Goal: Communication & Community: Answer question/provide support

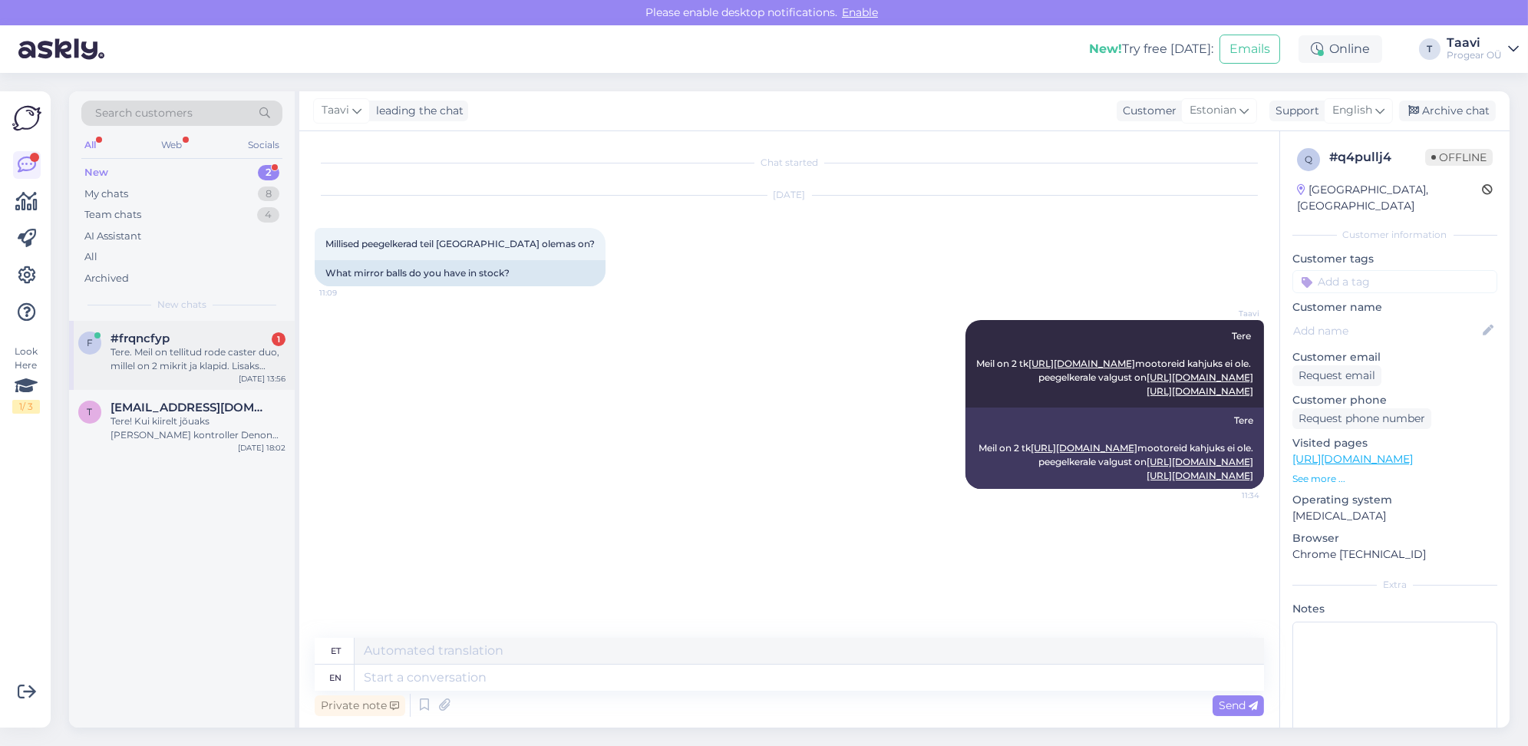
click at [218, 360] on div "Tere. Meil on tellitud rode caster duo, millel on 2 mikrit ja klapid. Lisaks öe…" at bounding box center [198, 359] width 175 height 28
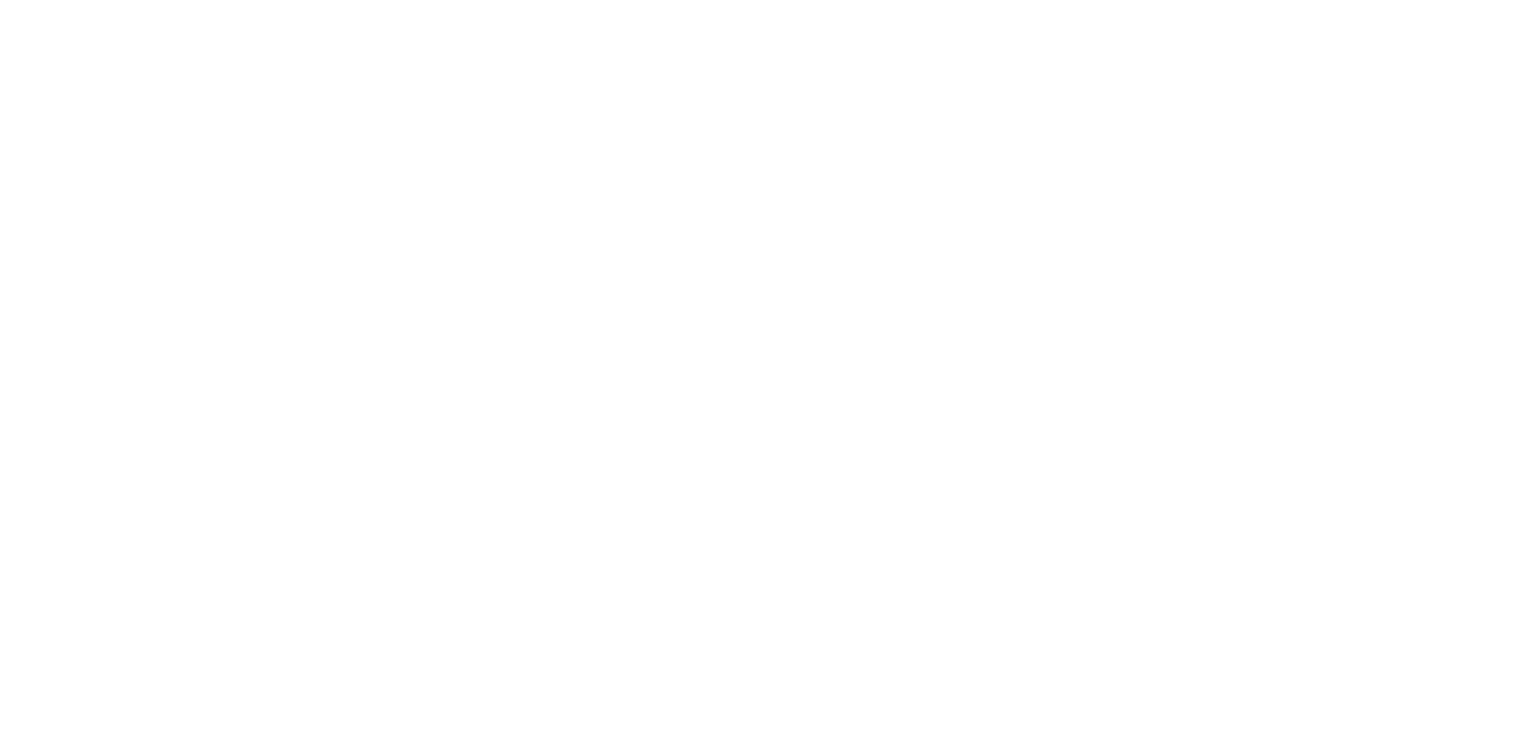
click at [1097, 261] on body at bounding box center [764, 373] width 1528 height 746
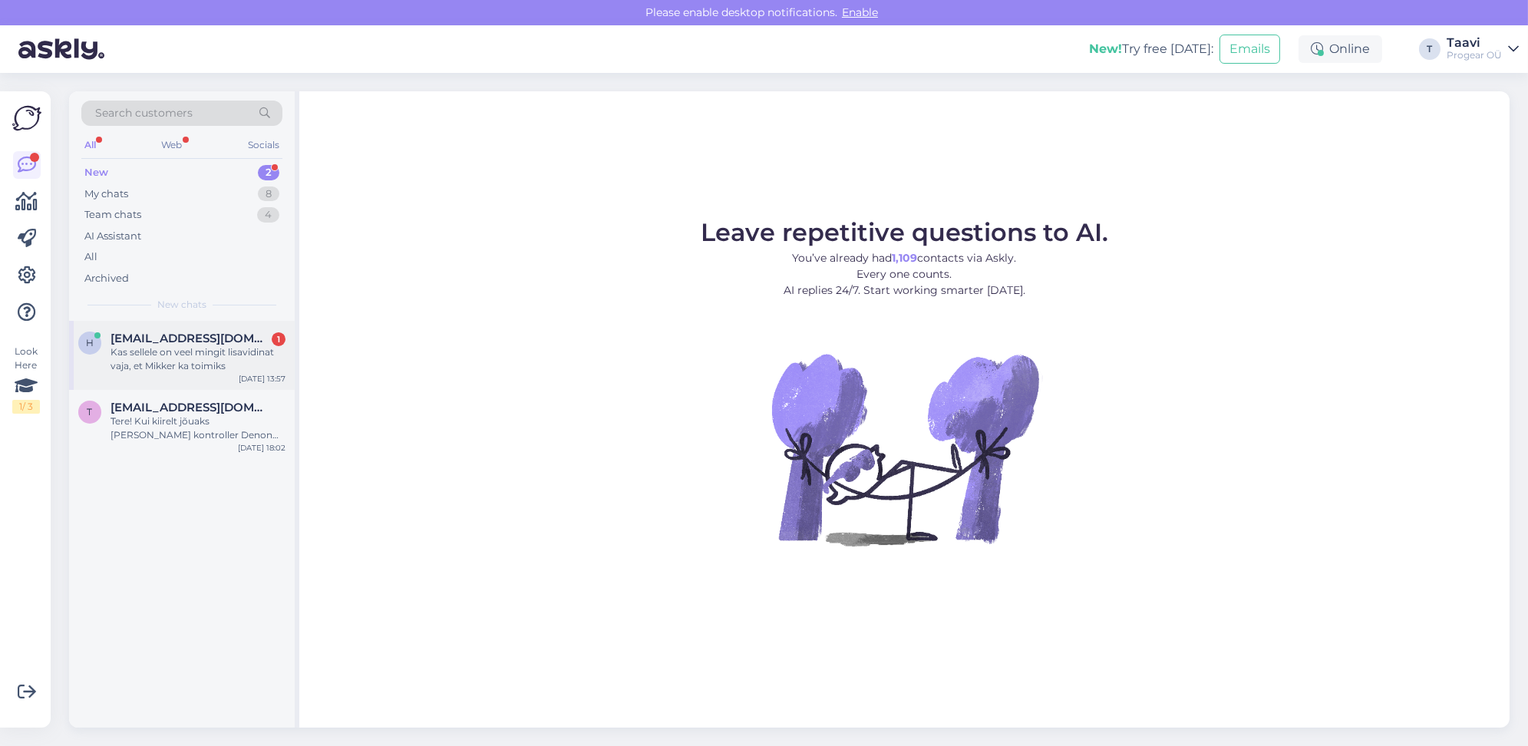
click at [184, 357] on div "Kas sellele on veel mingit lisavidinat vaja, et Mikker ka toimiks" at bounding box center [198, 359] width 175 height 28
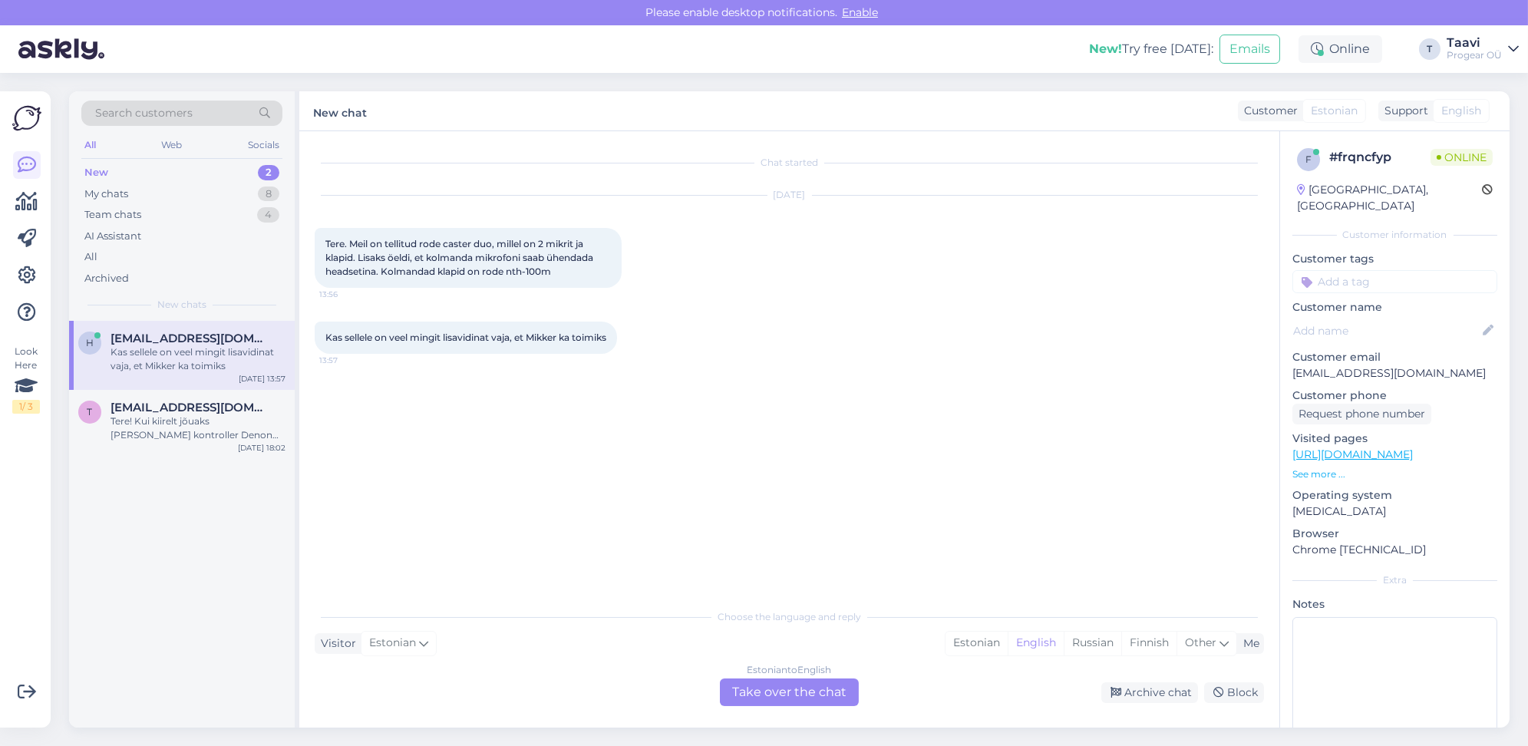
click at [764, 691] on div "Estonian to English Take over the chat" at bounding box center [789, 692] width 139 height 28
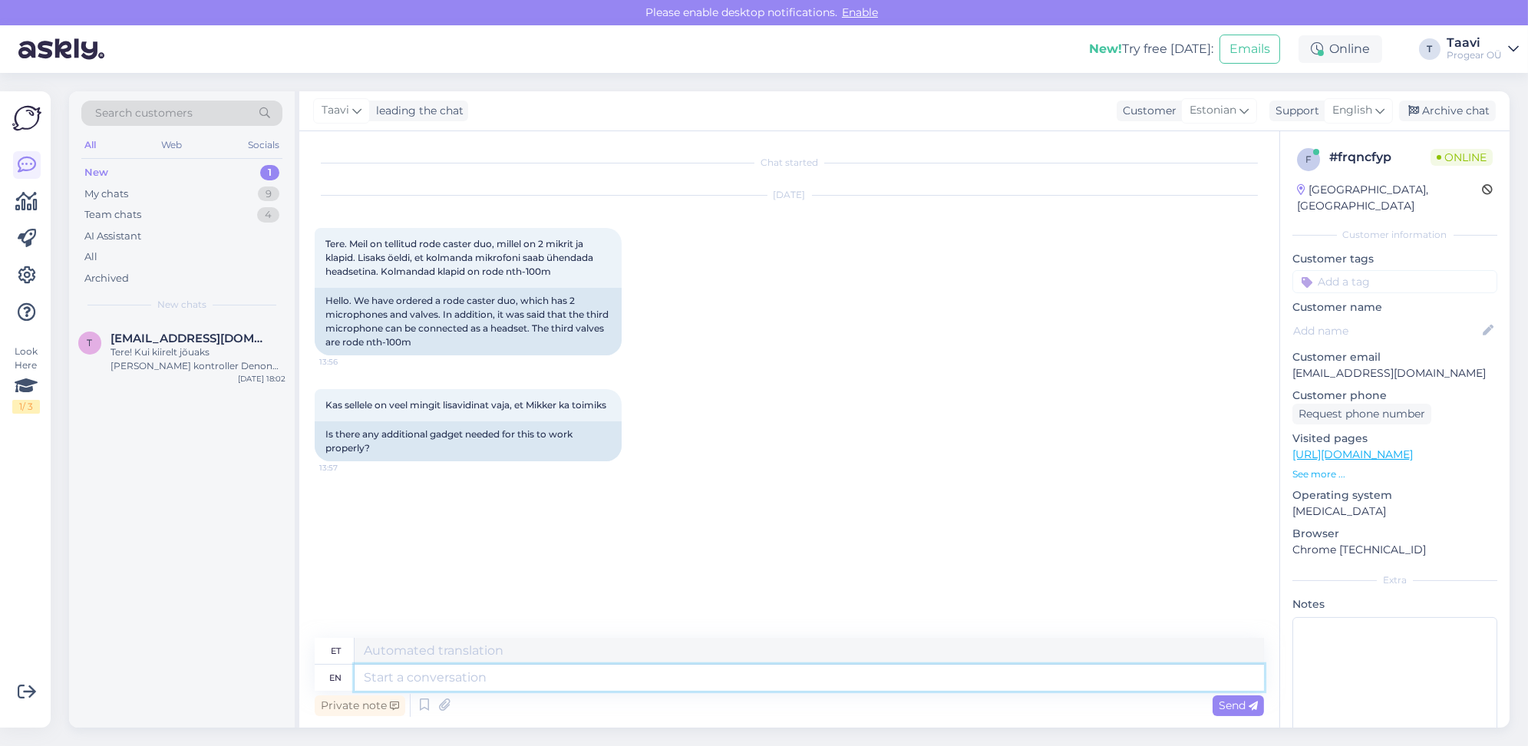
click at [418, 678] on textarea at bounding box center [809, 678] width 909 height 26
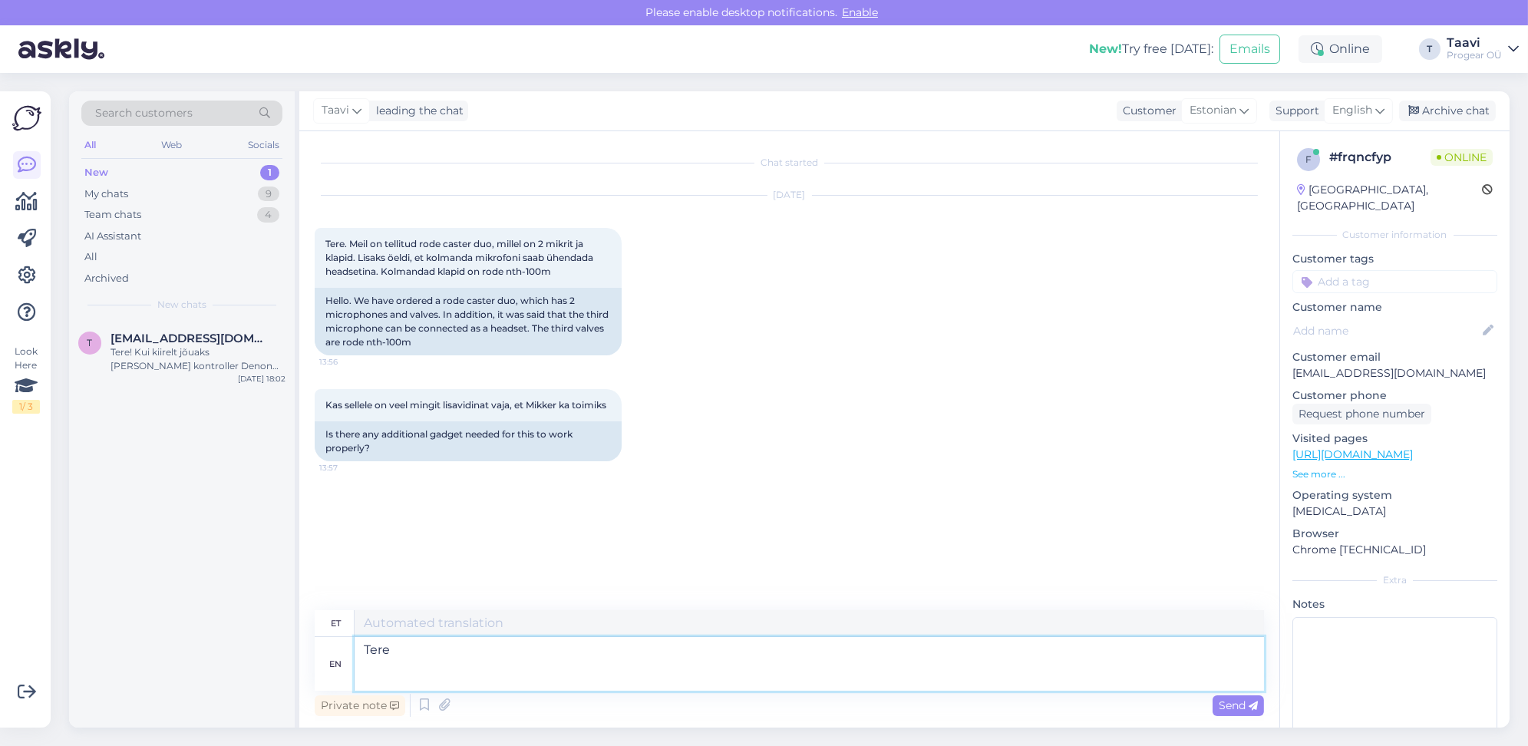
type textarea "Tere"
type textarea "Tere Video"
type textarea "Tere Video alates"
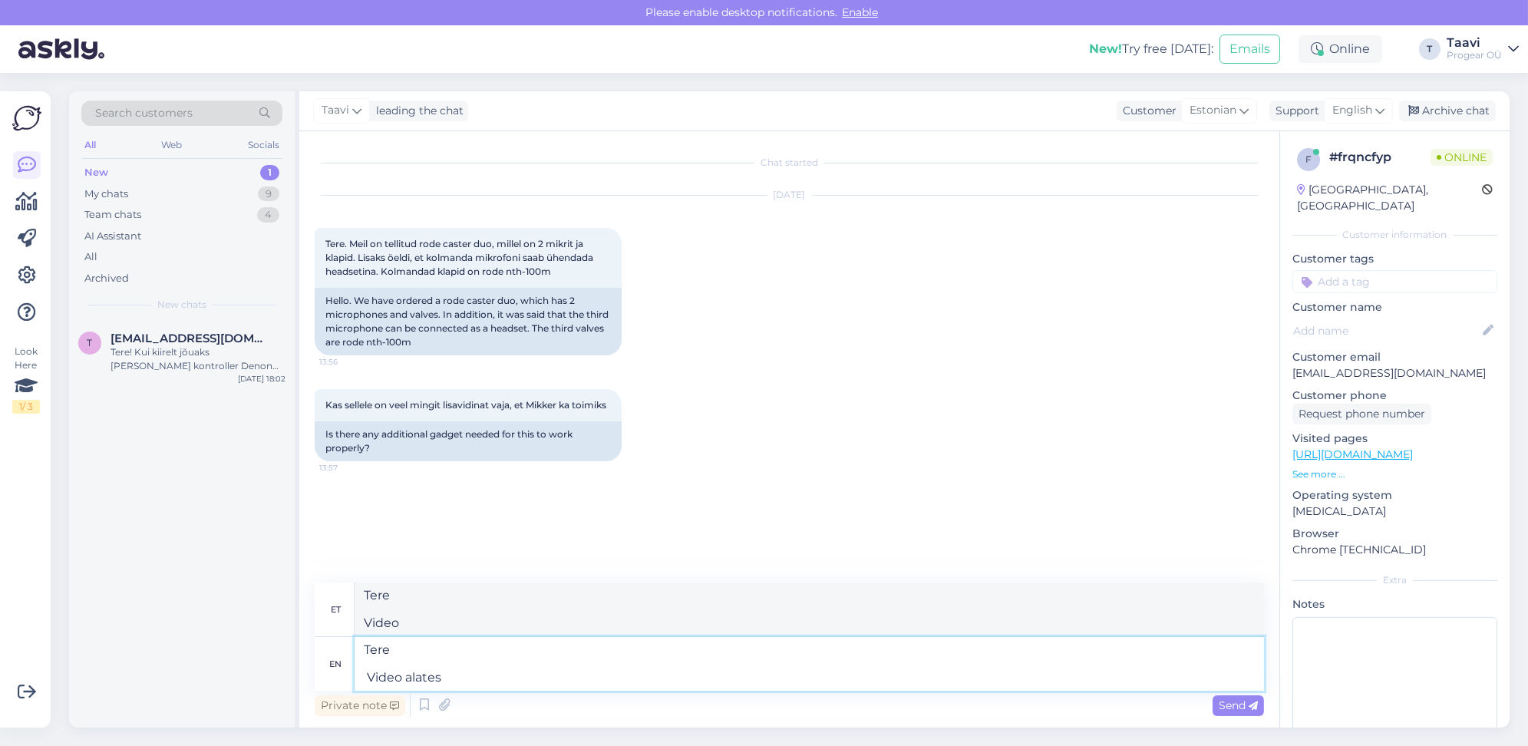
type textarea "Siin on videot"
type textarea "Tere Video alates 8.30"
type textarea "Tere Video vanus 8.30"
paste textarea "[URL][DOMAIN_NAME]"
type textarea "Tere Video alates 8.30 [URL][DOMAIN_NAME]"
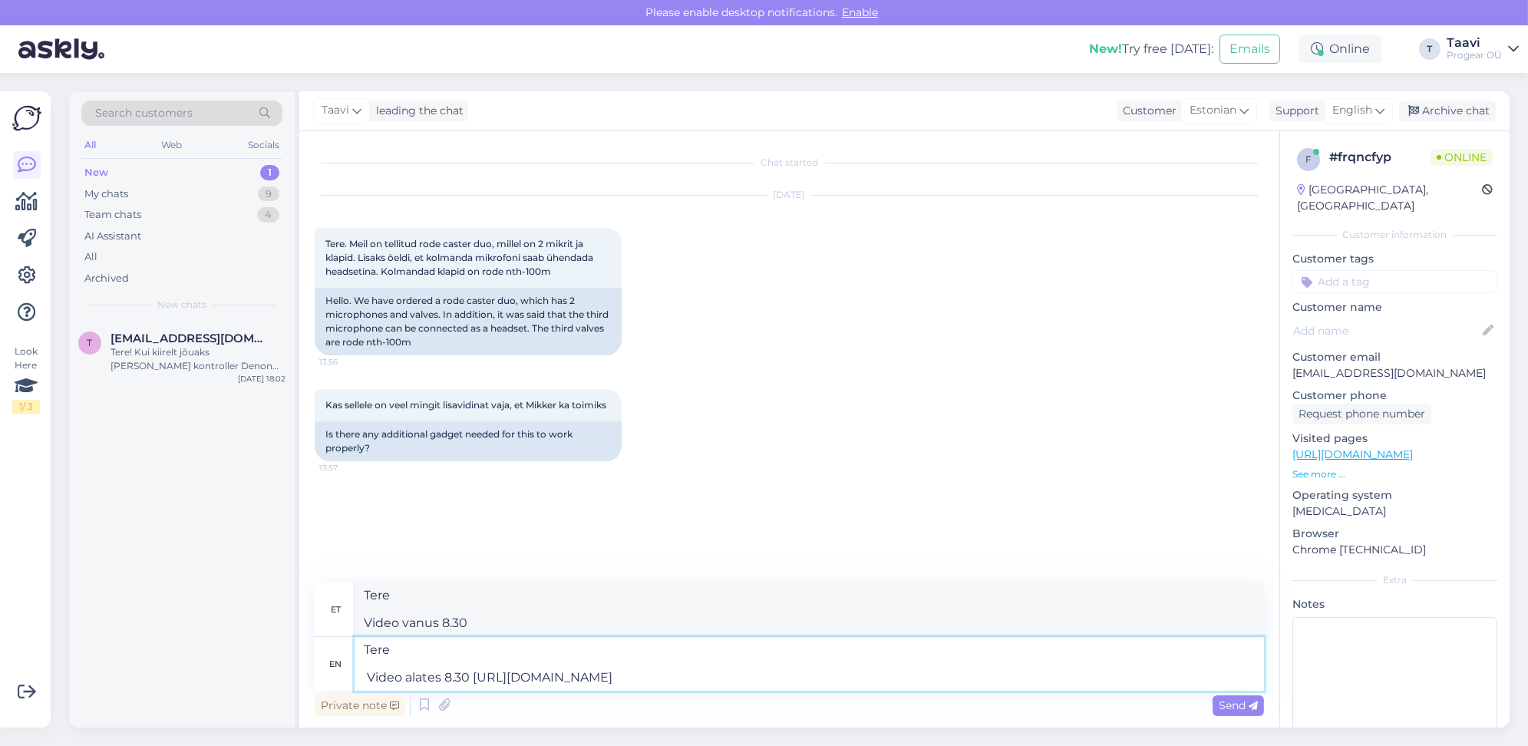
type textarea "Tere Video alates 8.30 [URL][DOMAIN_NAME]"
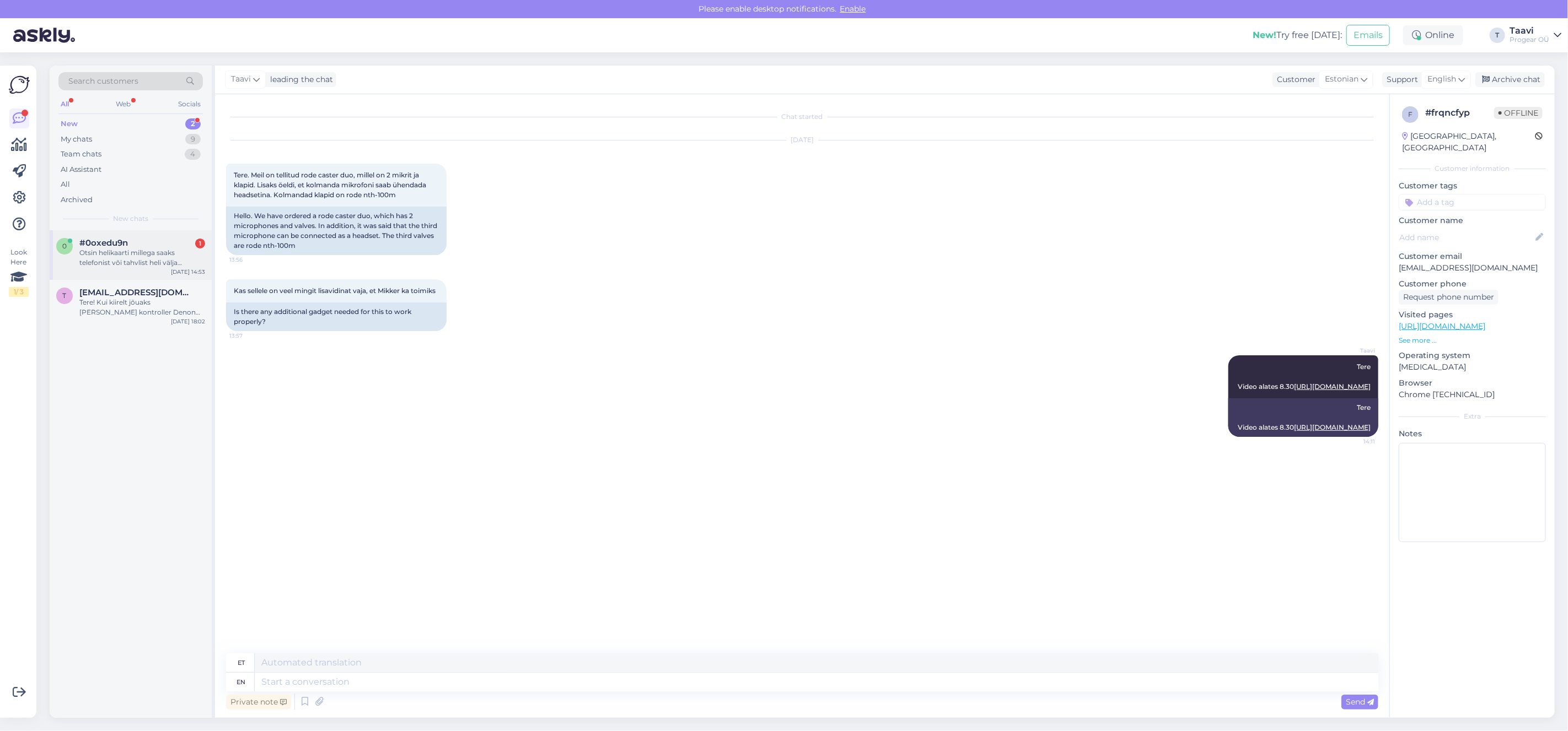
click at [128, 272] on div "0 #0oxedu9n 1 Otsin helikaarti millega saaks telefonist või tahvlist heli välja…" at bounding box center [131, 255] width 162 height 50
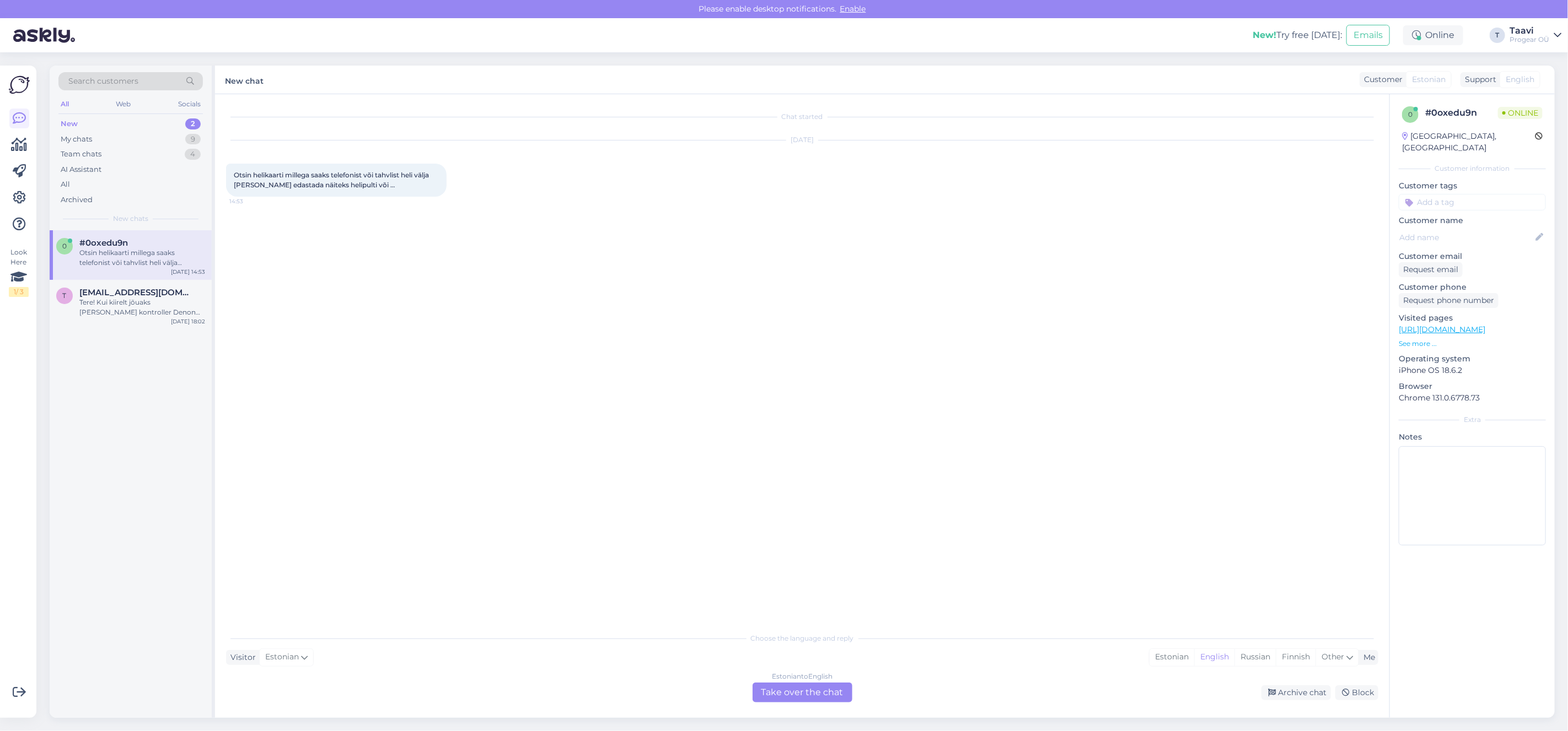
drag, startPoint x: 808, startPoint y: 696, endPoint x: 776, endPoint y: 698, distance: 32.1
click at [807, 535] on div "Estonian to English Take over the chat" at bounding box center [802, 693] width 100 height 20
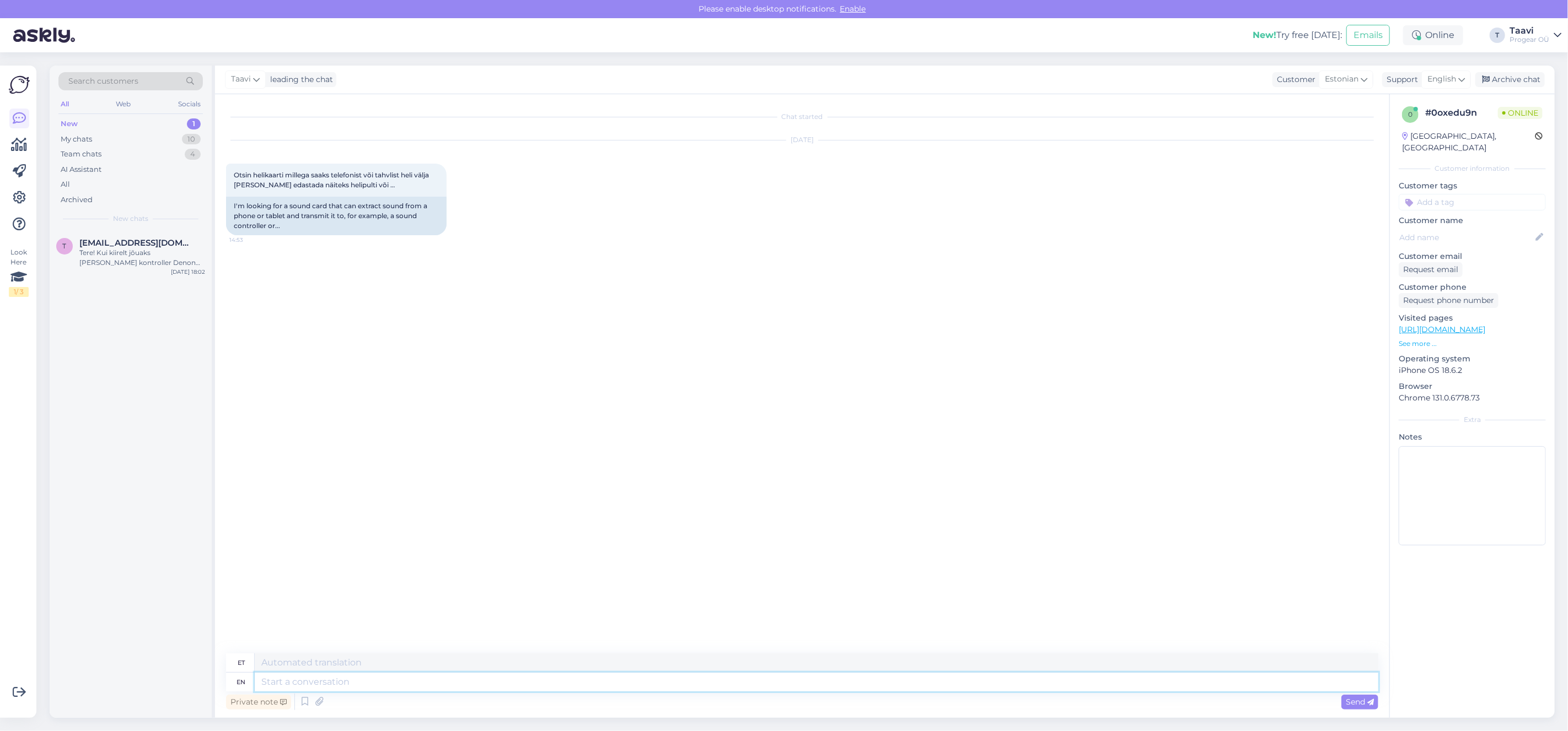
click at [325, 535] on textarea at bounding box center [817, 682] width 1123 height 19
type textarea "T"
type textarea "Tere"
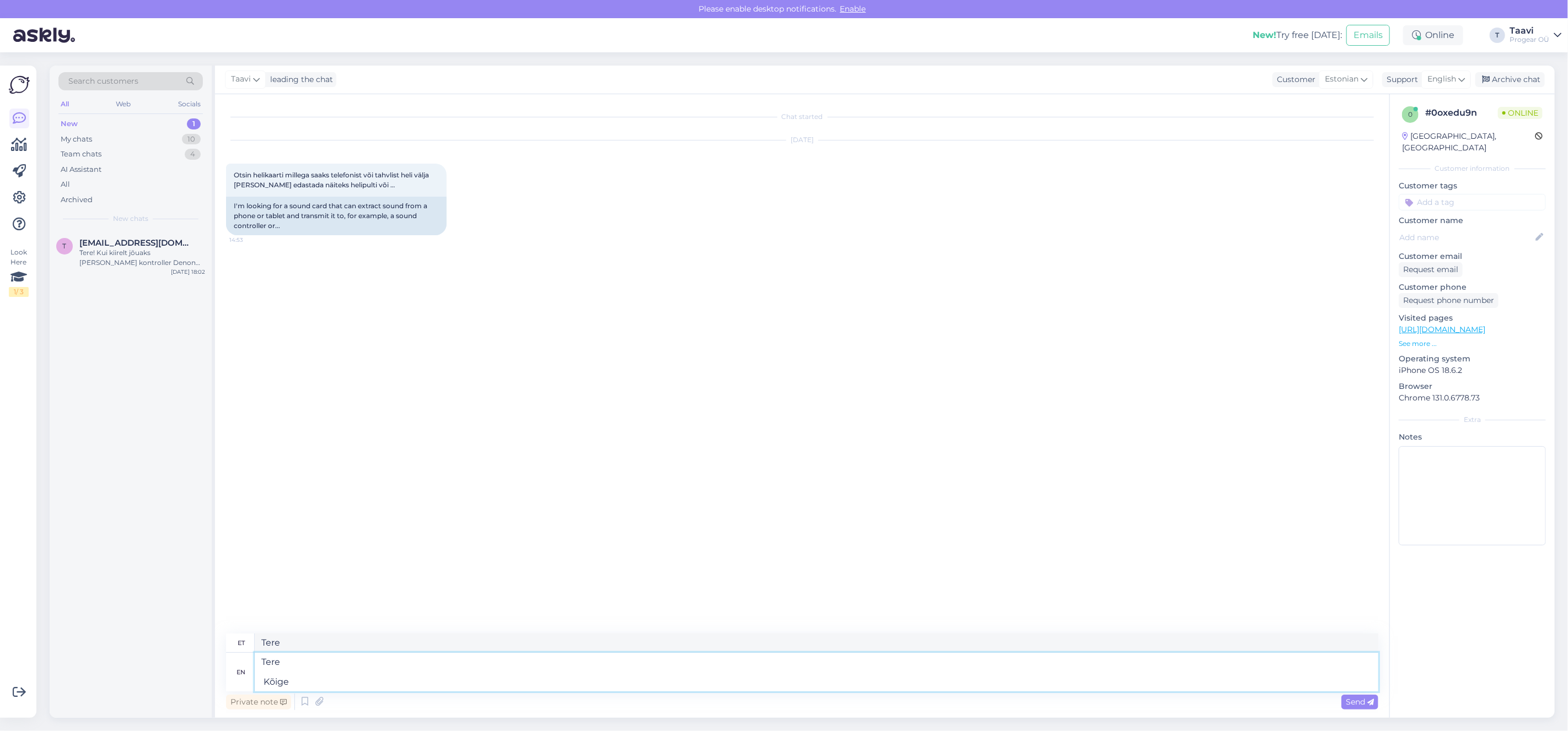
type textarea "Tere Kõige l"
type textarea "Tere Kõige"
type textarea "Tere Kõige lihtsam"
type textarea "Tere Kõige lihtsam vast o"
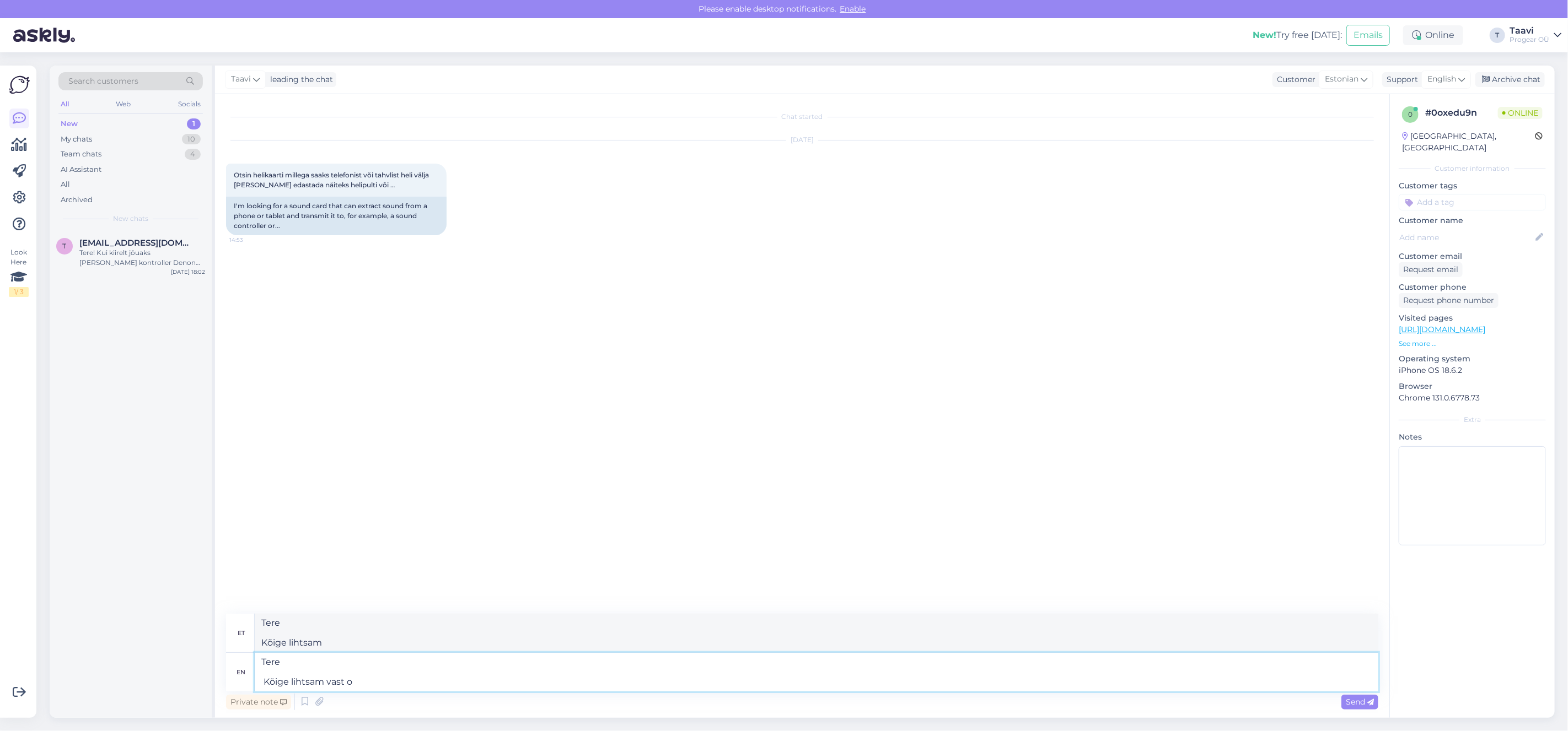
type textarea "Tere Kõige lihtsam vast"
type textarea "Tere Kõige lihtsam vast oleks"
type textarea "Tere Kõige lihtsam vast oleks:"
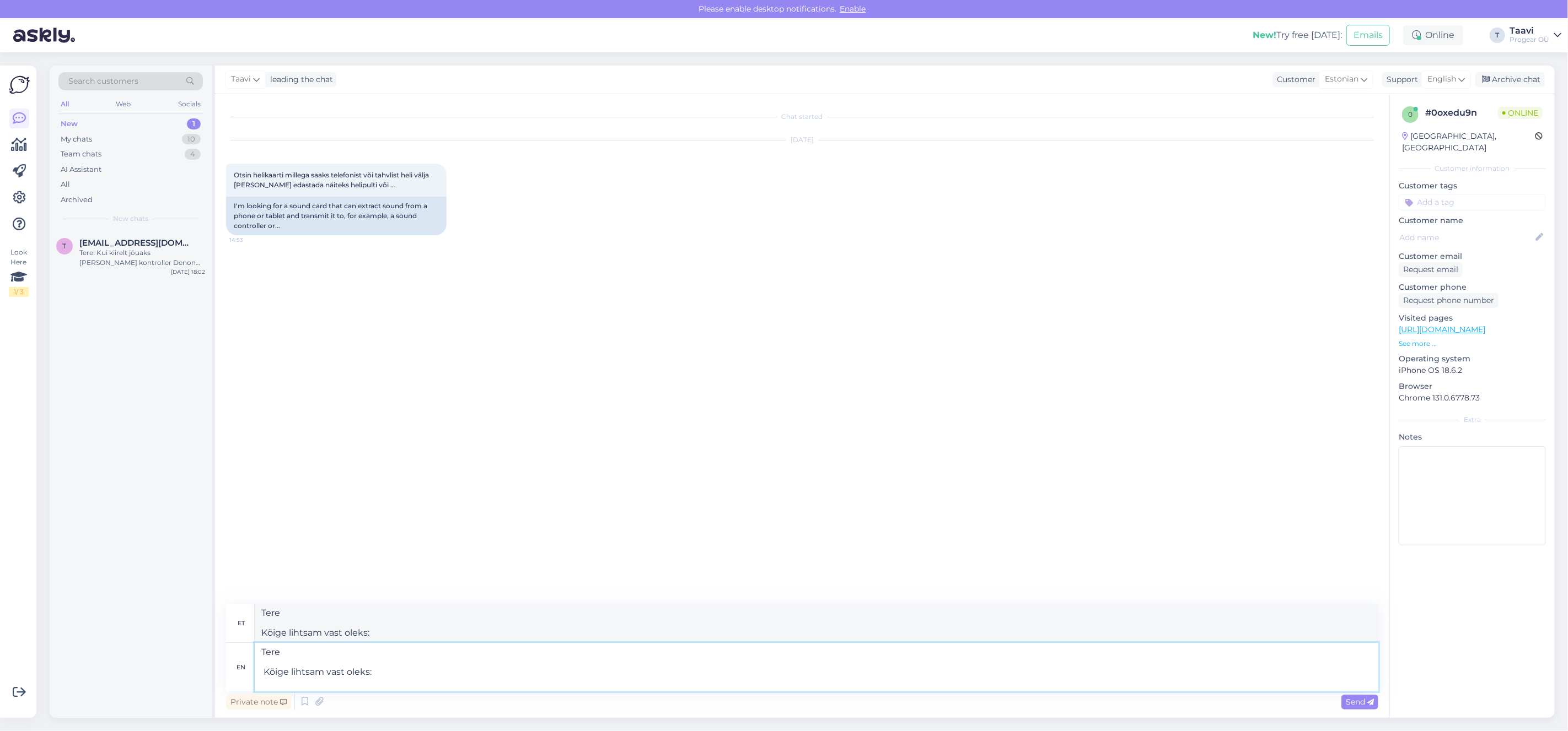
paste textarea "https://www.euronics.ee/audio/hifi-komponendid/kaablid-ja-tarvikud/mw2q3zmfsa/a…"
type textarea "Tere Kõige lihtsam vast oleks: https://www.euronics.ee/audio/hifi-komponendid/k…"
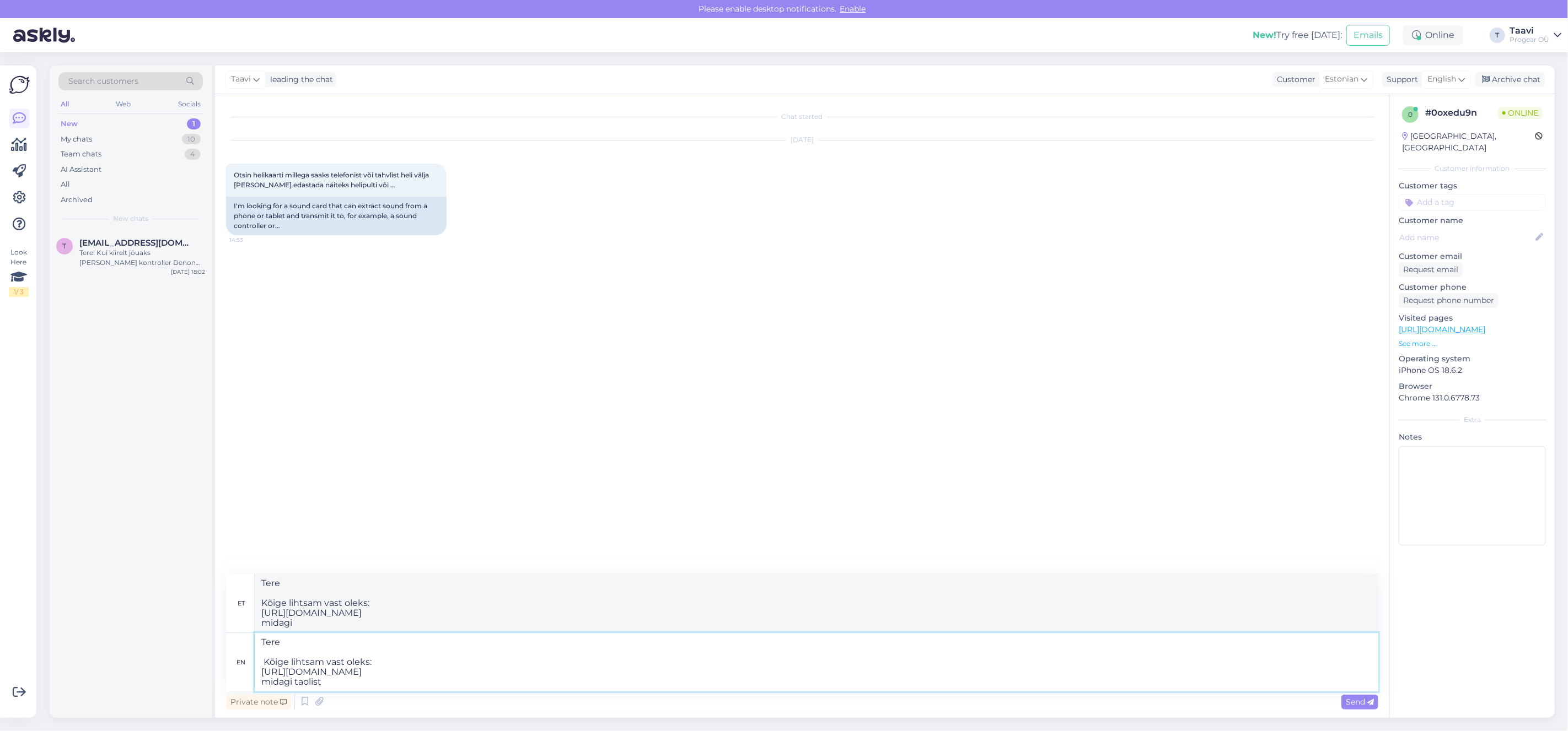
type textarea "Tere Kõige lihtsam vast oleks: https://www.euronics.ee/audio/hifi-komponendid/k…"
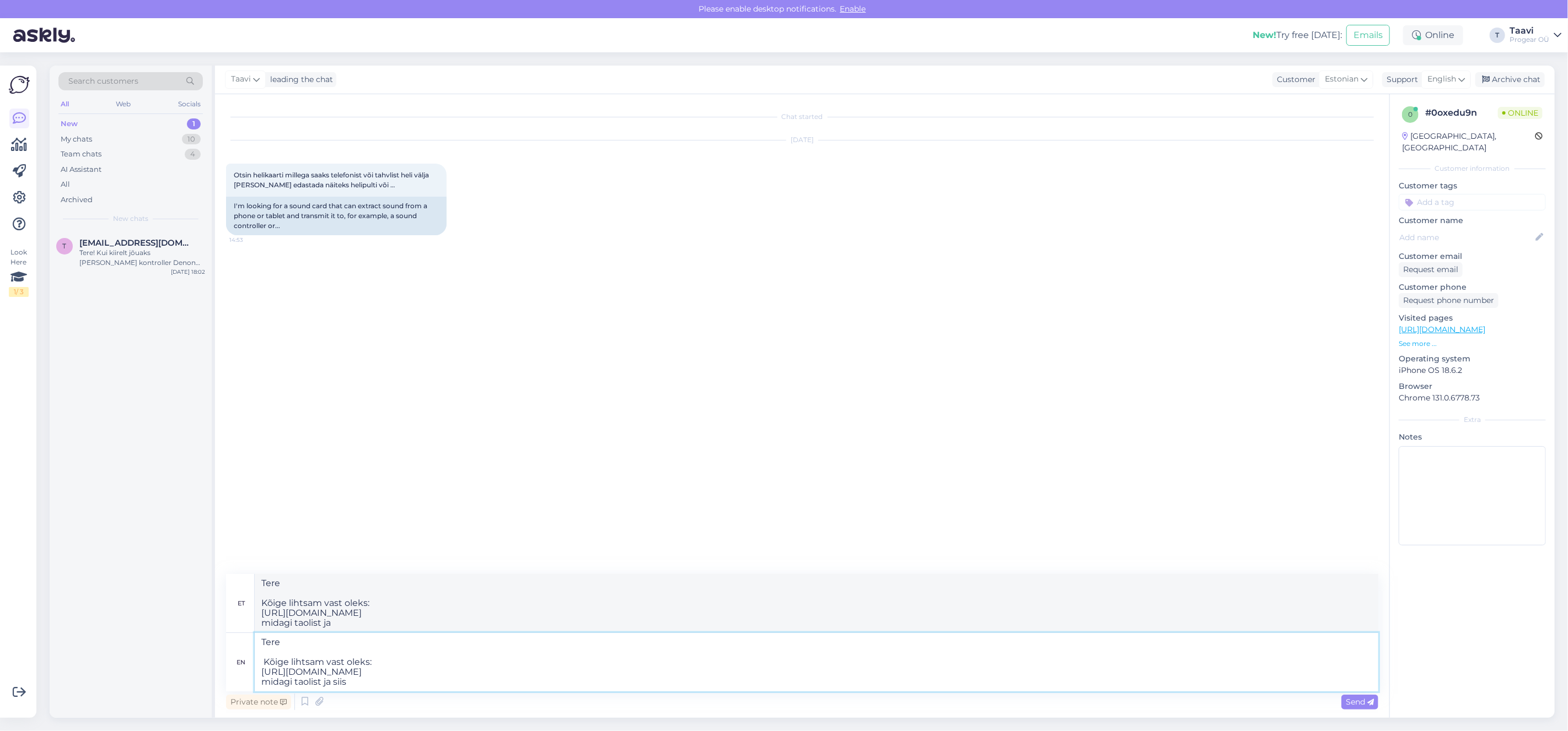
type textarea "Tere Kõige lihtsam vast oleks: https://www.euronics.ee/audio/hifi-komponendid/k…"
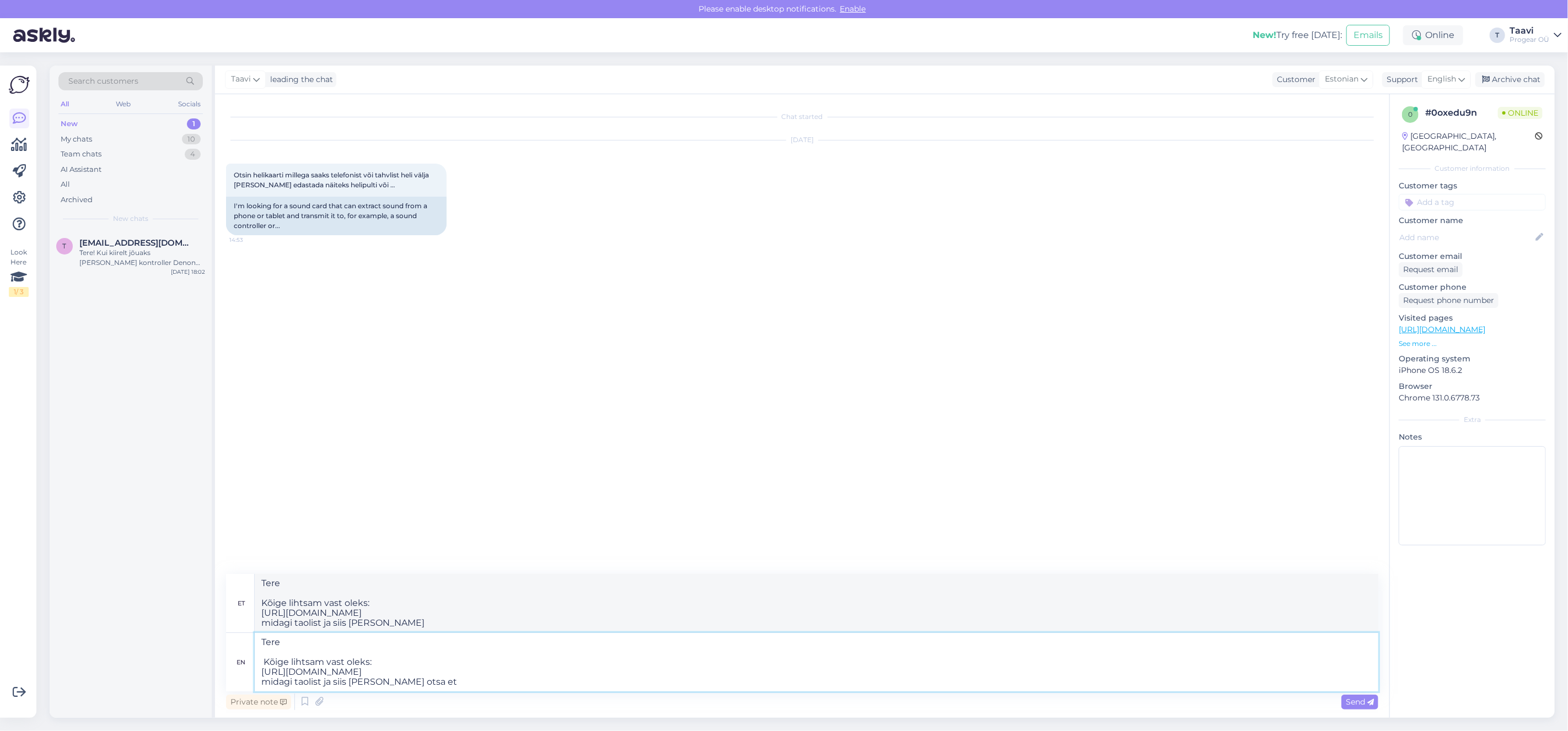
type textarea "Tere Kõige lihtsam vast oleks: https://www.euronics.ee/audio/hifi-komponendid/k…"
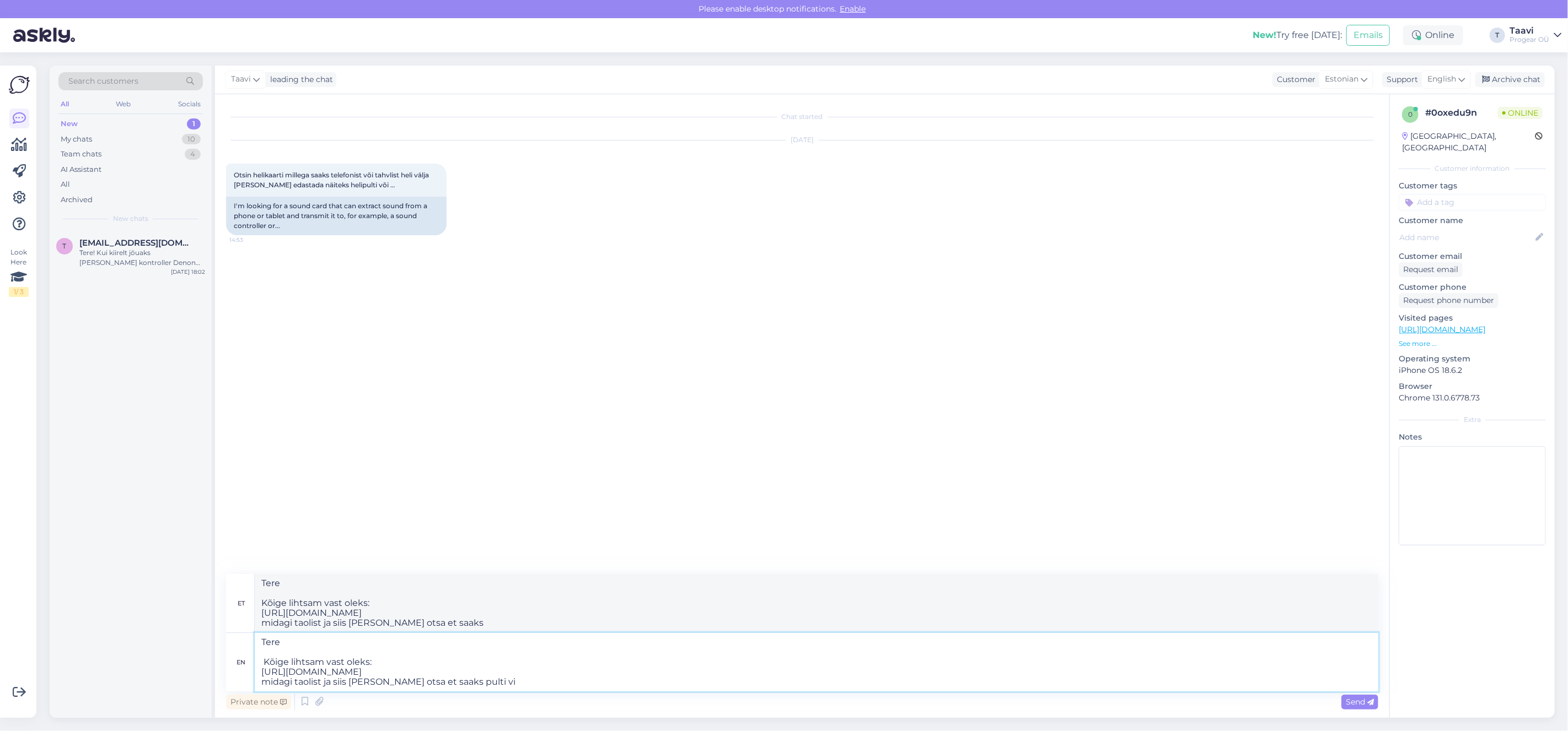
type textarea "Tere Kõige lihtsam vast oleks: https://www.euronics.ee/audio/hifi-komponendid/k…"
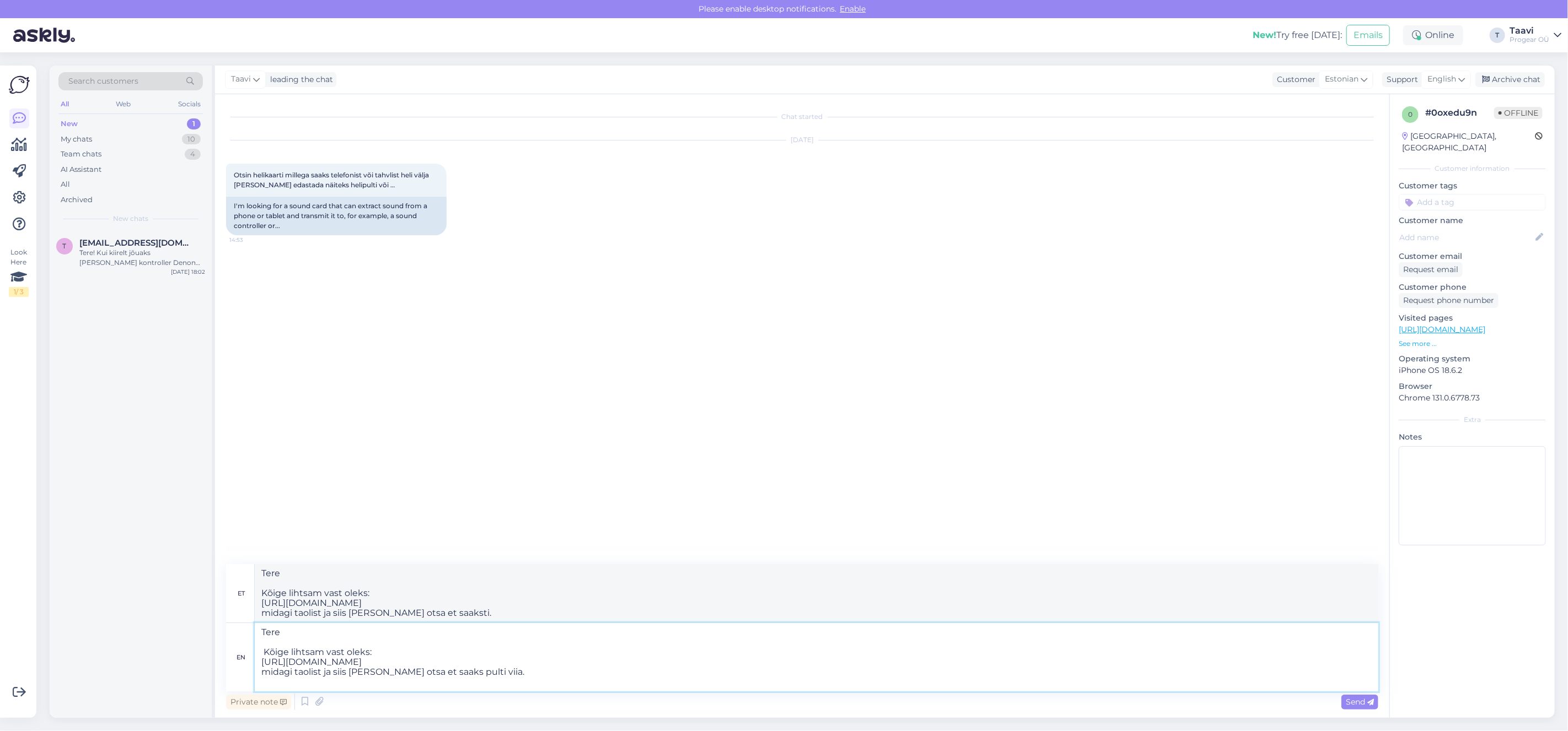
click at [509, 535] on textarea "Tere Kõige lihtsam vast oleks: https://www.euronics.ee/audio/hifi-komponendid/k…" at bounding box center [817, 657] width 1123 height 68
click at [514, 535] on textarea "Tere Kõige lihtsam vast oleks: https://www.euronics.ee/audio/hifi-komponendid/k…" at bounding box center [817, 657] width 1123 height 68
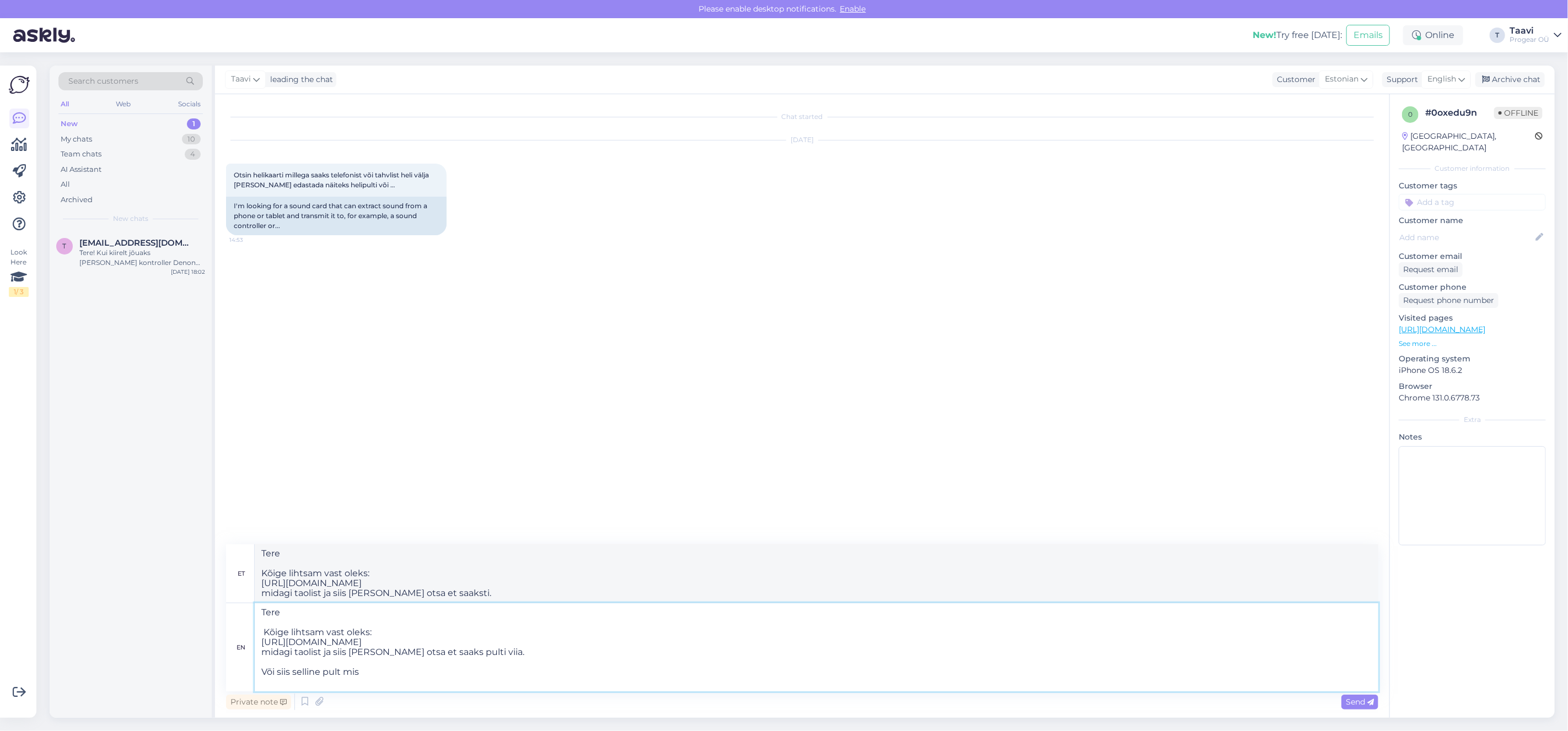
type textarea "Tere Kõige lihtsam vast oleks: https://www.euronics.ee/audio/hifi-komponendid/k…"
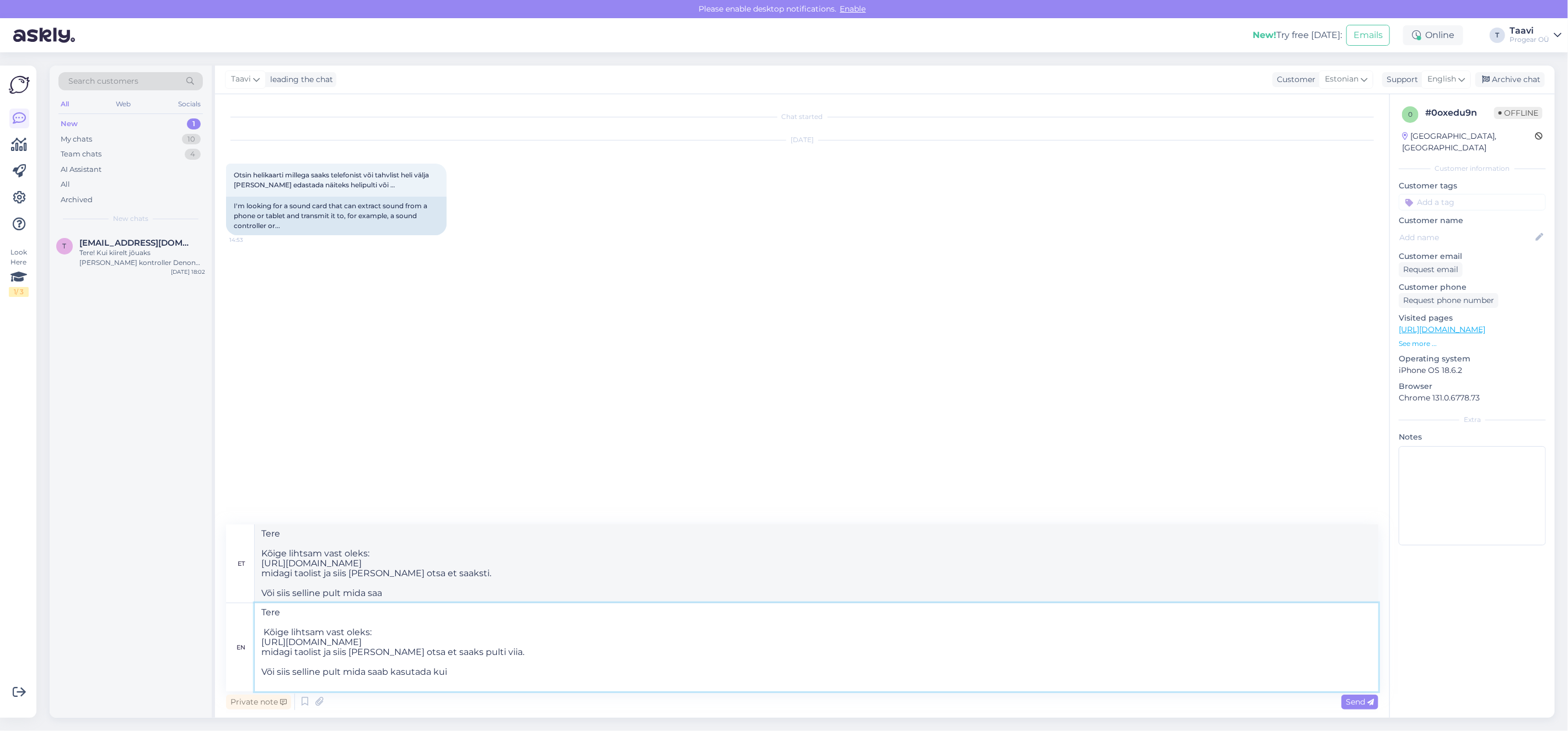
type textarea "Tere Kõige lihtsam vast oleks: https://www.euronics.ee/audio/hifi-komponendid/k…"
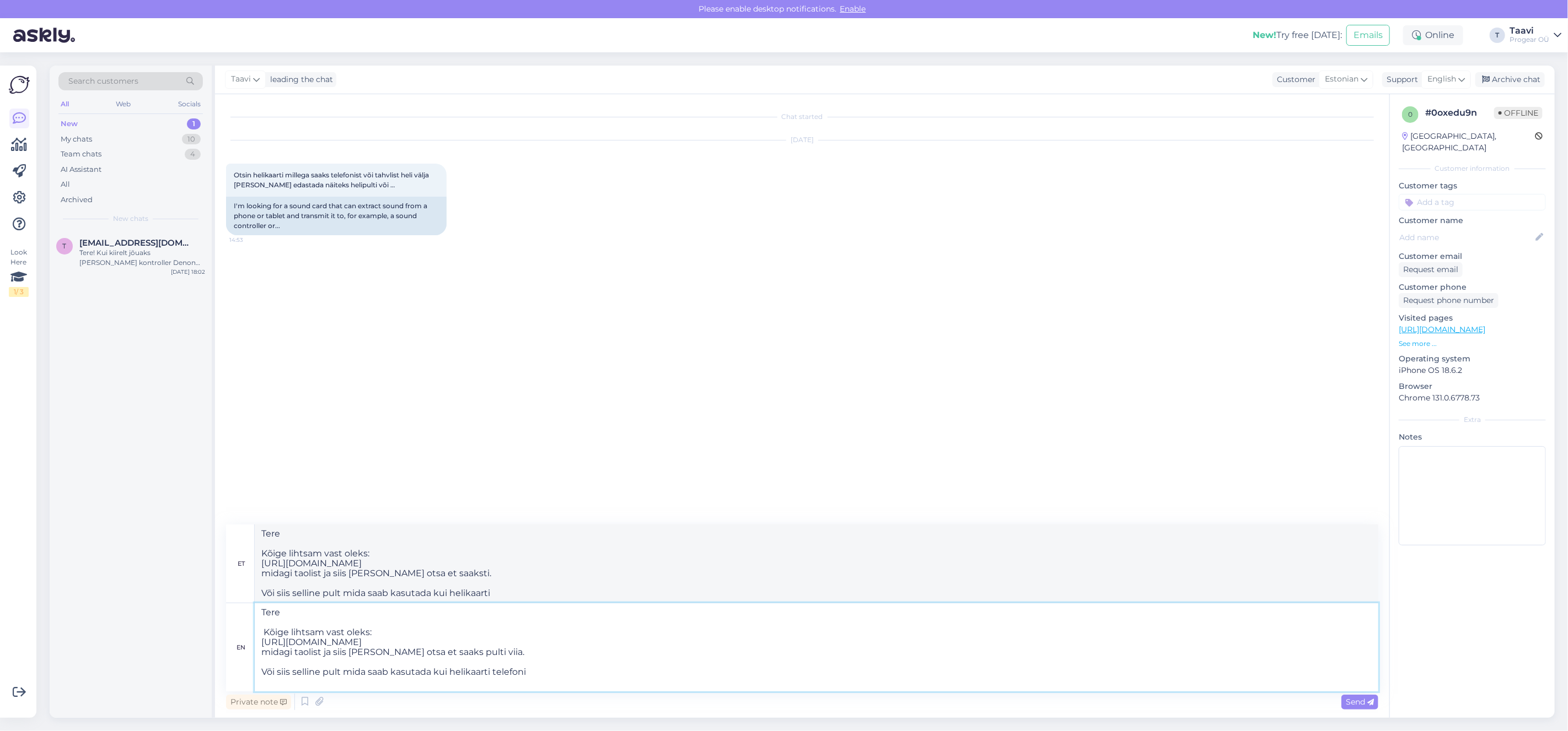
type textarea "Tere Kõige lihtsam vast oleks: https://www.euronics.ee/audio/hifi-komponendid/k…"
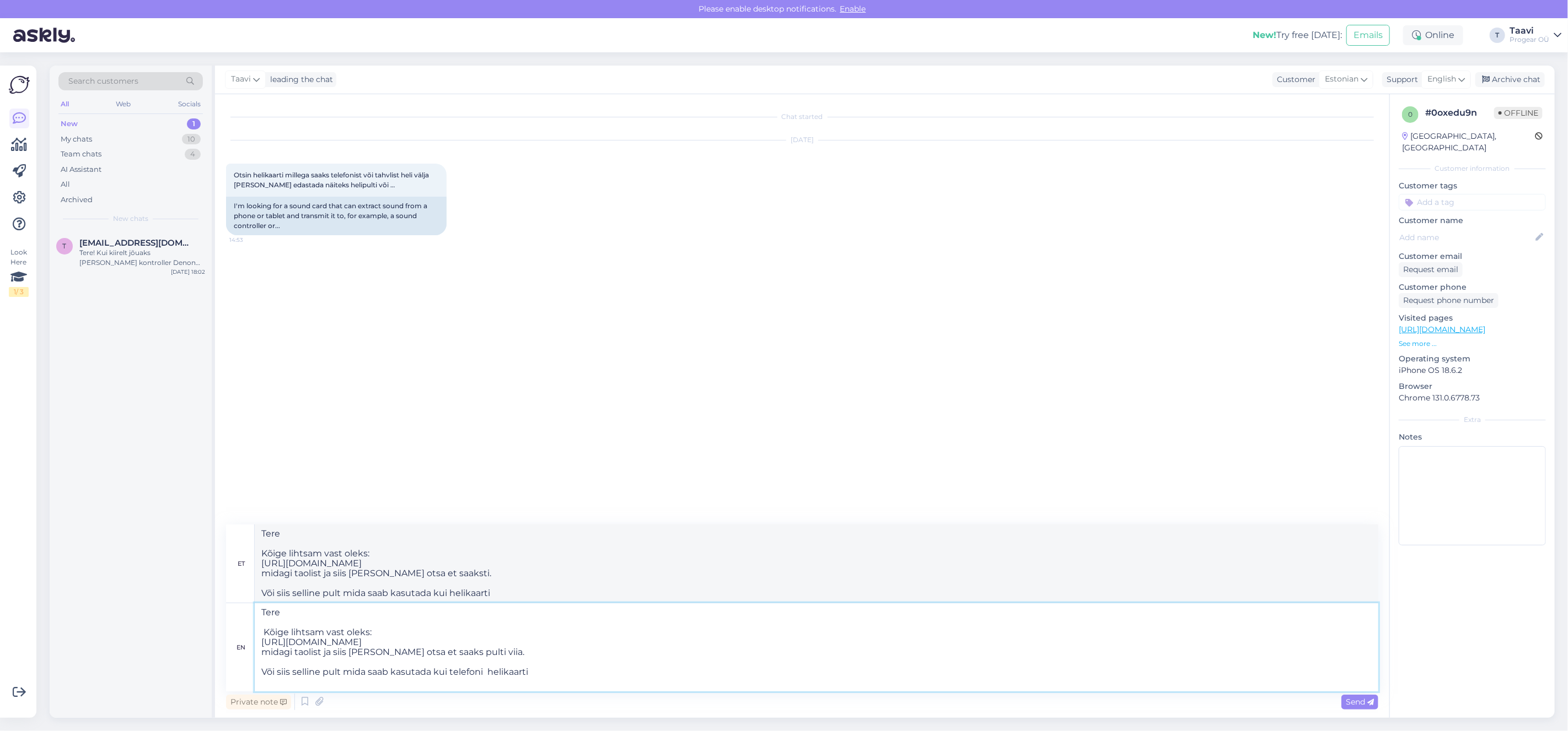
type textarea "Tere Kõige lihtsam vast oleks: https://www.euronics.ee/audio/hifi-komponendid/k…"
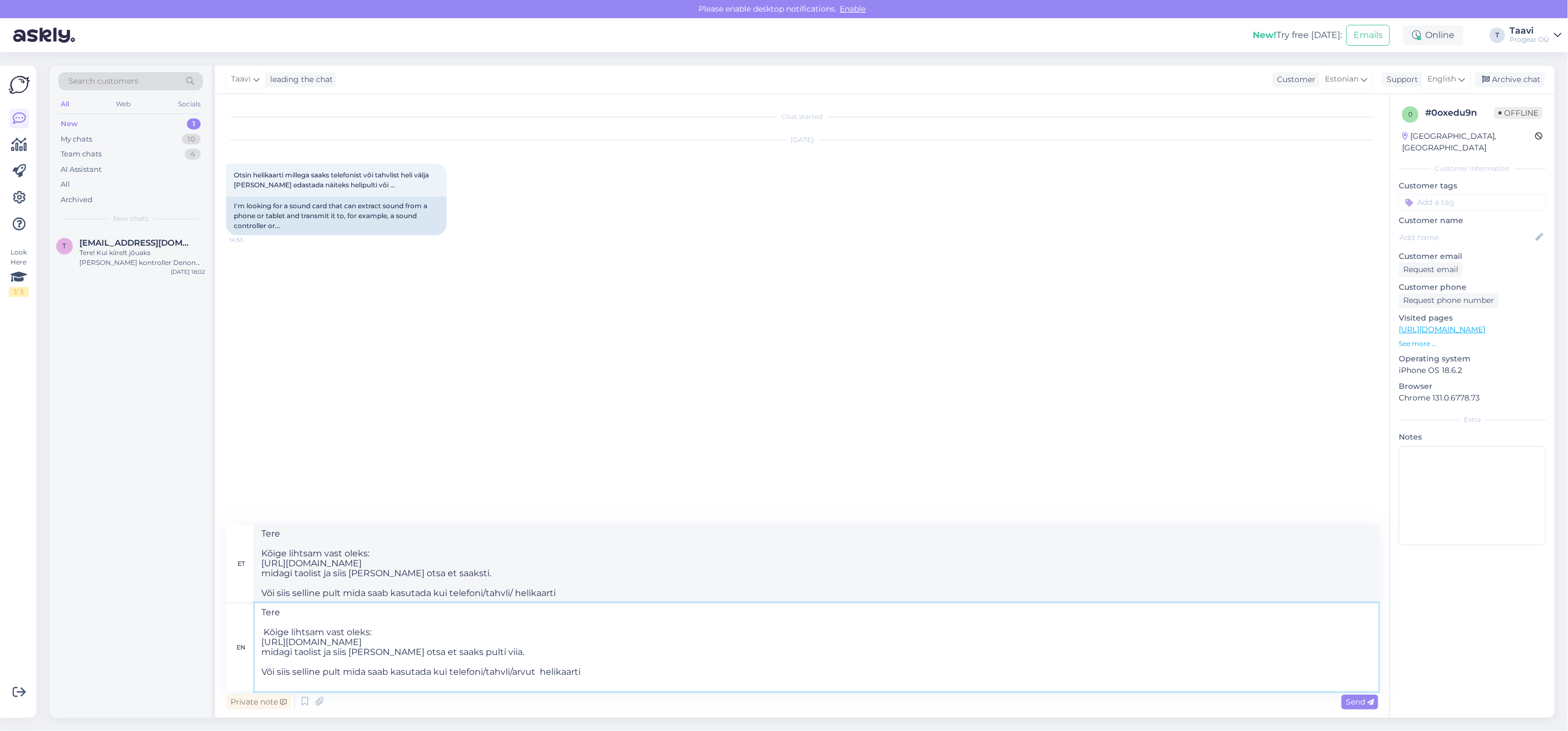
type textarea "Tere Kõige lihtsam vast oleks: https://www.euronics.ee/audio/hifi-komponendid/k…"
click at [591, 535] on textarea "Tere Kõige lihtsam vast oleks: https://www.euronics.ee/audio/hifi-komponendid/k…" at bounding box center [817, 647] width 1123 height 88
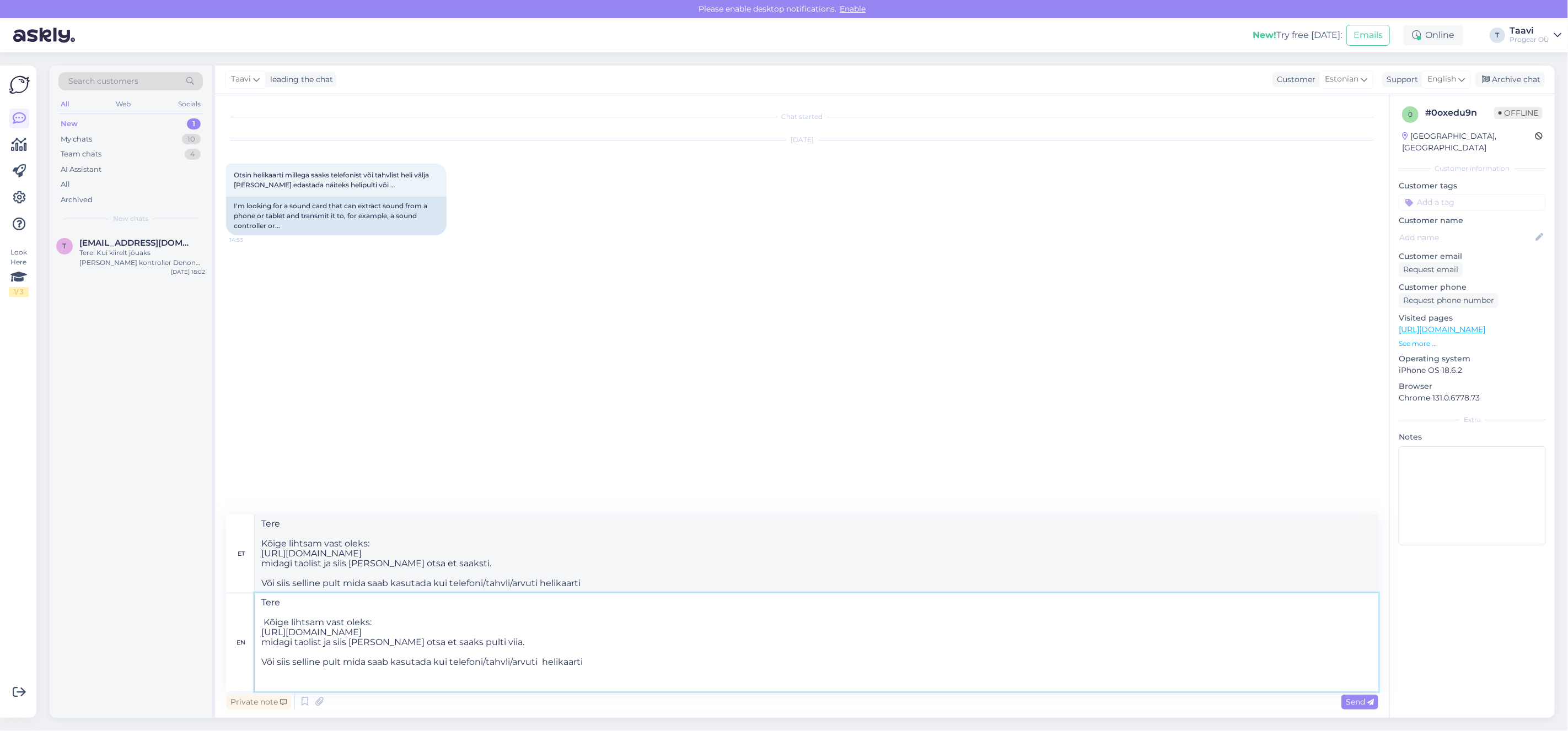
paste textarea "https://europe.yamaha.com/en/audio/streaming-gaming/products/mixers/ag/ag03mk2/"
type textarea "Tere Kõige lihtsam vast oleks: https://www.euronics.ee/audio/hifi-komponendid/k…"
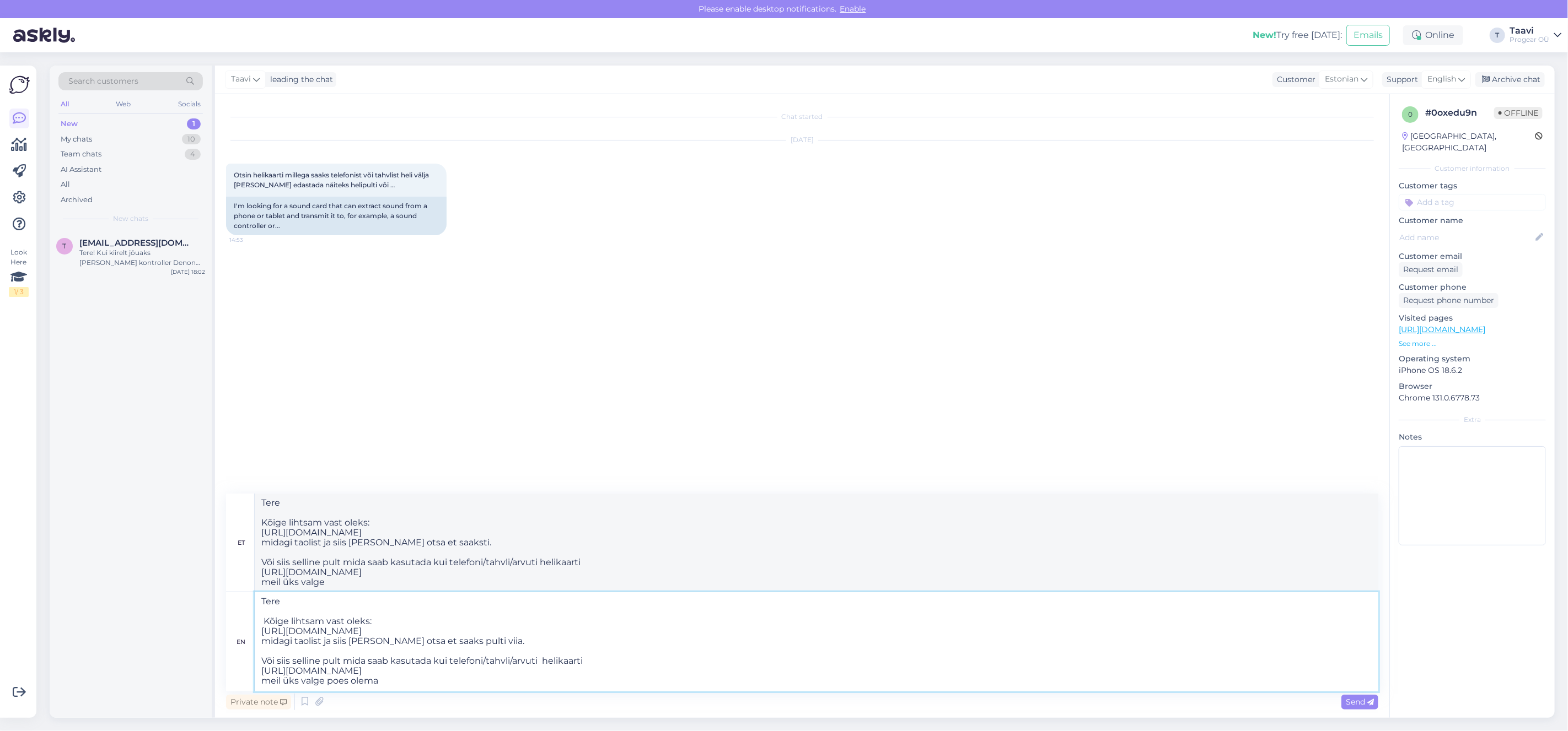
type textarea "Tere Kõige lihtsam vast oleks: https://www.euronics.ee/audio/hifi-komponendid/k…"
paste textarea "243.93"
type textarea "Tere Kõige lihtsam vast oleks: https://www.euronics.ee/audio/hifi-komponendid/k…"
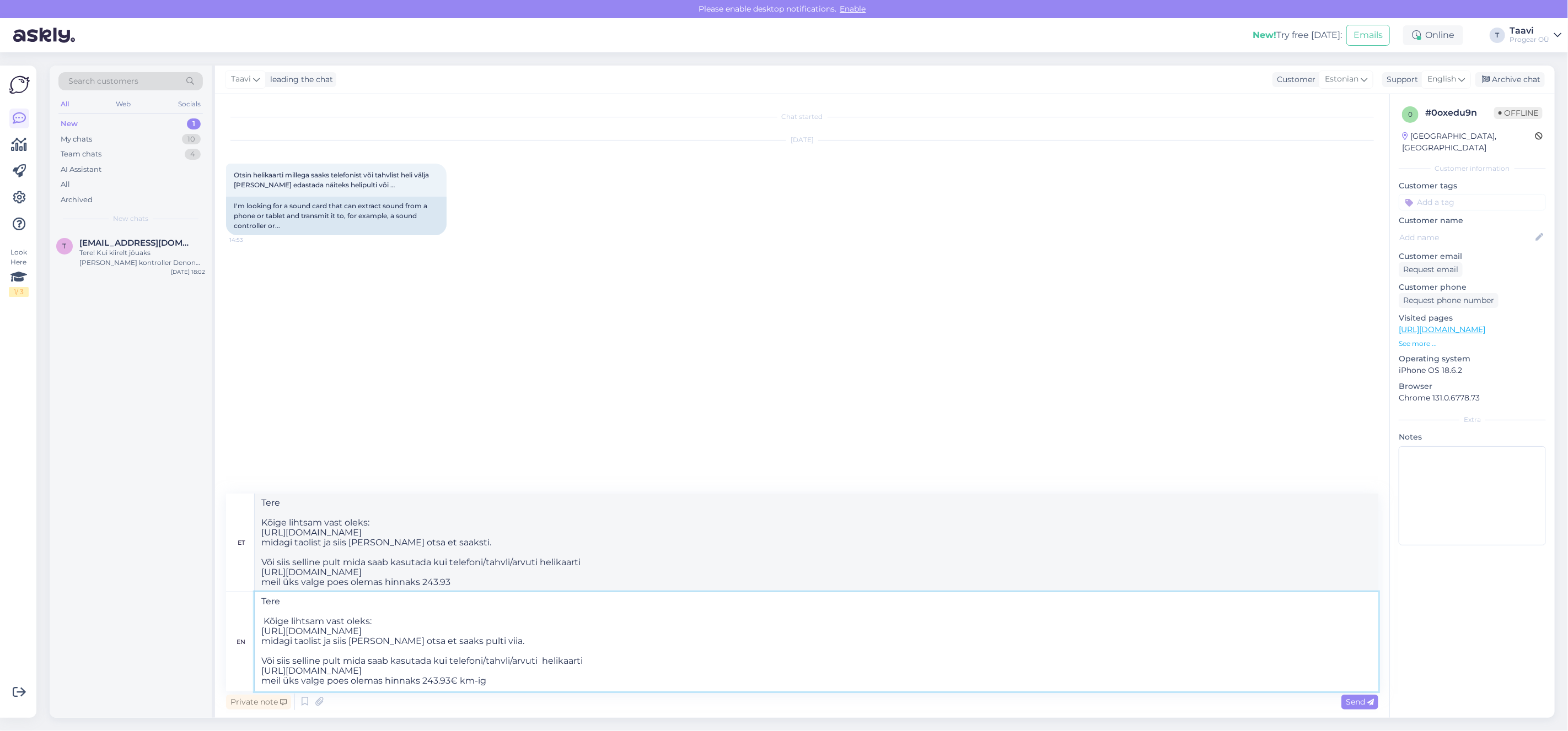
type textarea "Tere Kõige lihtsam vast oleks: https://www.euronics.ee/audio/hifi-komponendid/k…"
drag, startPoint x: 440, startPoint y: 684, endPoint x: 491, endPoint y: 699, distance: 53.2
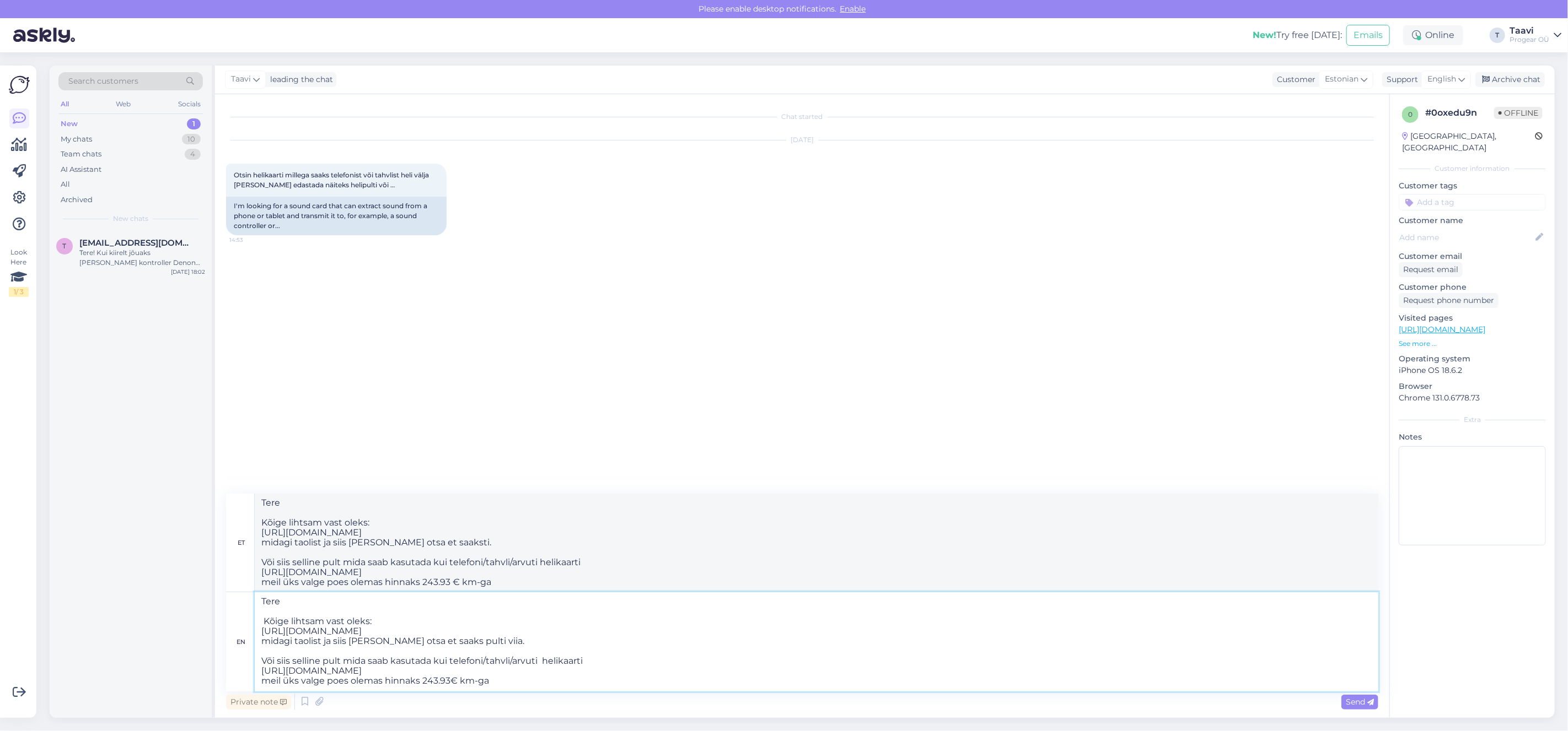
click at [442, 535] on textarea "Tere Kõige lihtsam vast oleks: https://www.euronics.ee/audio/hifi-komponendid/k…" at bounding box center [817, 642] width 1123 height 99
click at [531, 535] on textarea "Tere Kõige lihtsam vast oleks: https://www.euronics.ee/audio/hifi-komponendid/k…" at bounding box center [817, 642] width 1123 height 99
click at [510, 535] on textarea "Tere Kõige lihtsam vast oleks: https://www.euronics.ee/audio/hifi-komponendid/k…" at bounding box center [817, 642] width 1123 height 99
